Goal: Navigation & Orientation: Find specific page/section

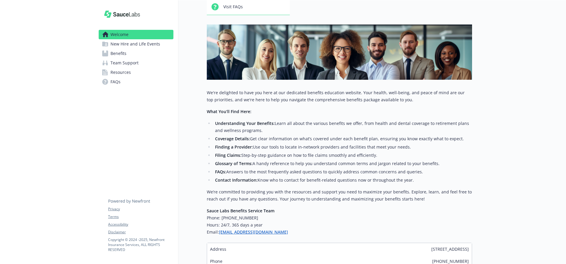
click at [133, 40] on span "New Hire and Life Events" at bounding box center [135, 43] width 50 height 9
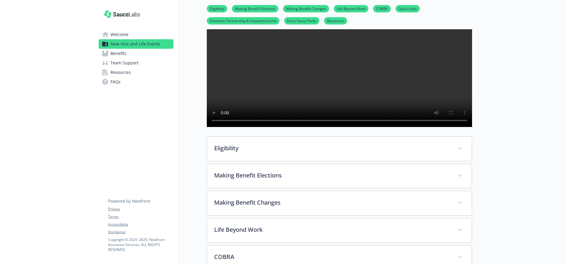
click at [129, 55] on link "Benefits" at bounding box center [136, 53] width 75 height 9
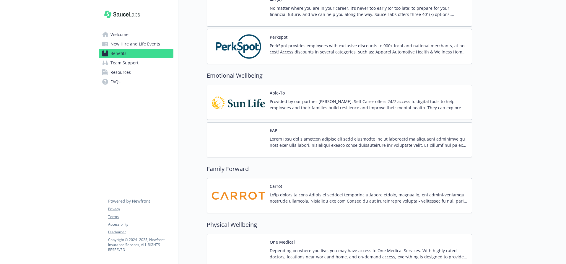
scroll to position [1135, 0]
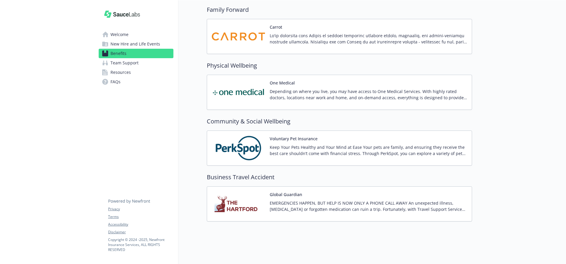
click at [135, 63] on span "Team Support" at bounding box center [124, 62] width 28 height 9
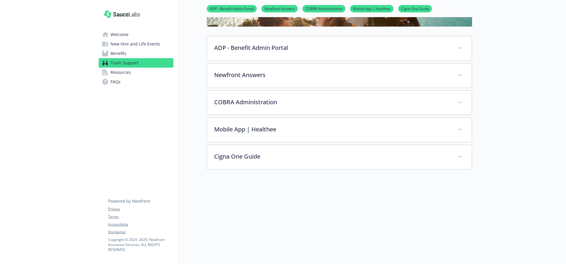
scroll to position [64, 0]
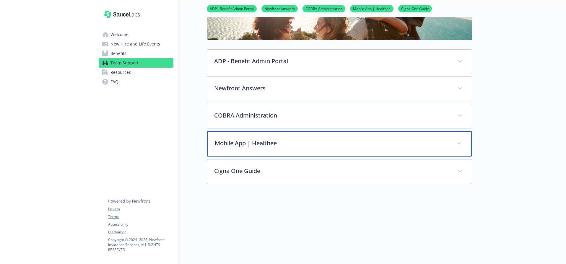
click at [285, 146] on p "Mobile App | Healthee" at bounding box center [332, 143] width 235 height 9
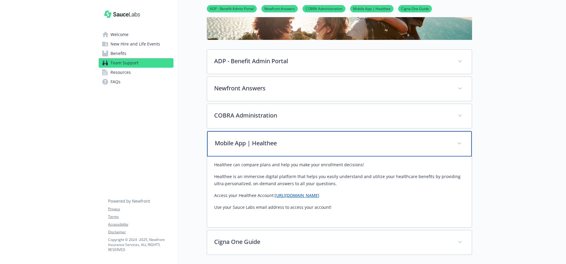
click at [285, 146] on p "Mobile App | Healthee" at bounding box center [332, 143] width 235 height 9
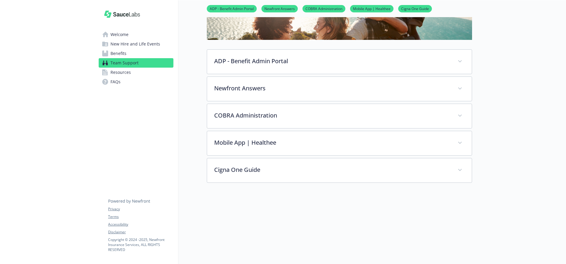
click at [136, 68] on link "Resources" at bounding box center [136, 72] width 75 height 9
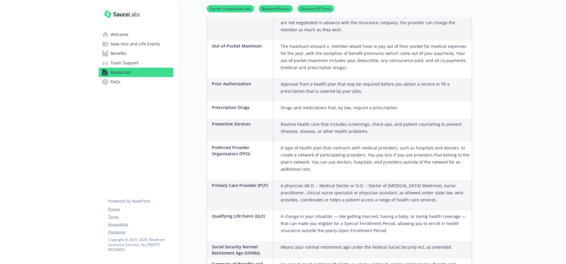
scroll to position [1033, 0]
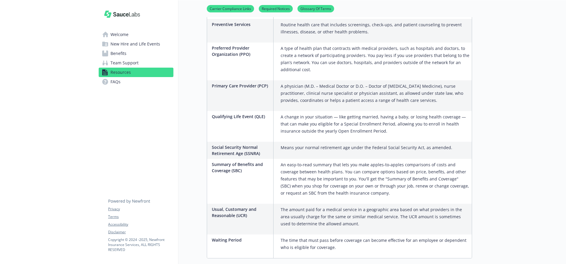
click at [142, 82] on link "FAQs" at bounding box center [136, 81] width 75 height 9
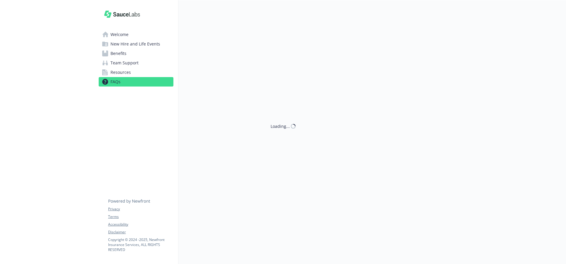
scroll to position [975, 0]
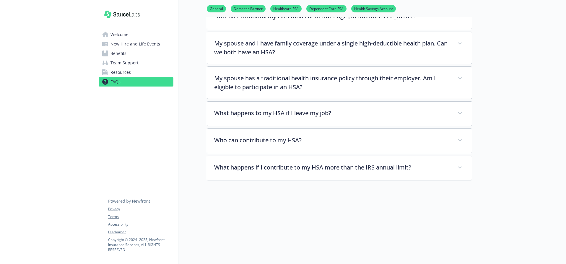
click at [126, 72] on span "Resources" at bounding box center [120, 72] width 20 height 9
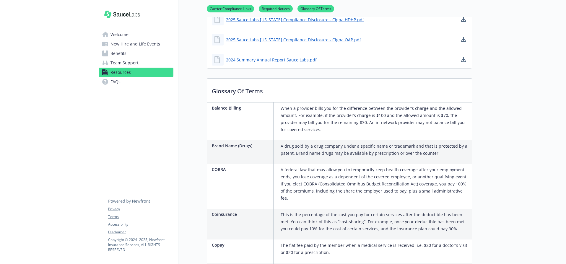
scroll to position [330, 0]
